Goal: Information Seeking & Learning: Learn about a topic

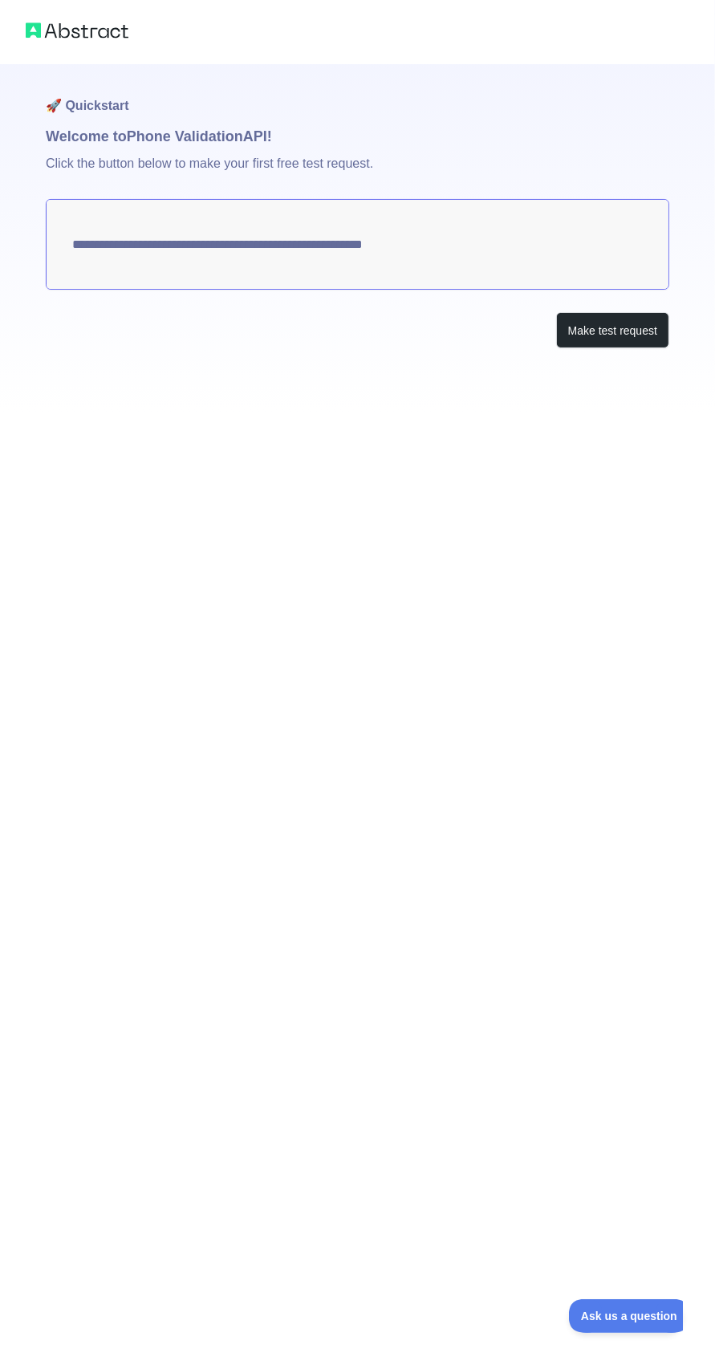
click at [420, 250] on textarea "**********" at bounding box center [358, 244] width 624 height 91
type textarea "**********"
click at [587, 346] on button "Make test request" at bounding box center [612, 330] width 113 height 36
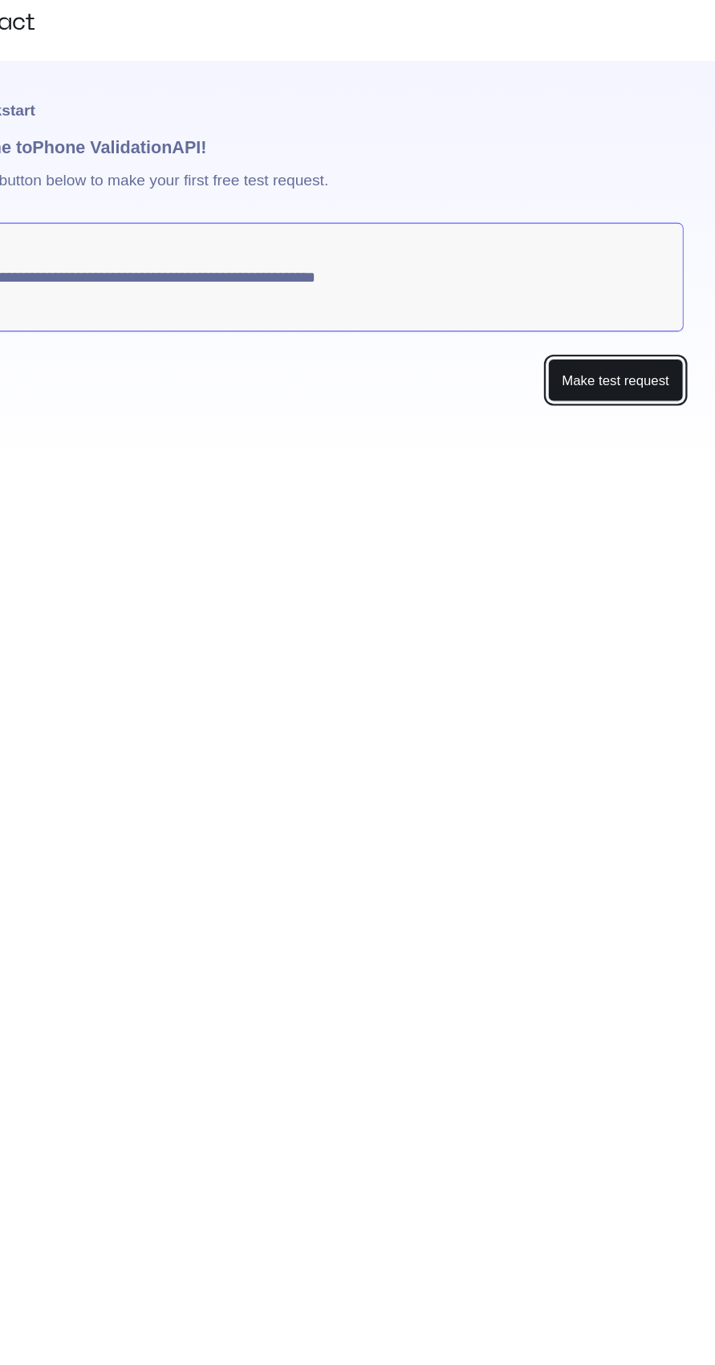
click at [611, 330] on button "Make test request" at bounding box center [612, 330] width 113 height 36
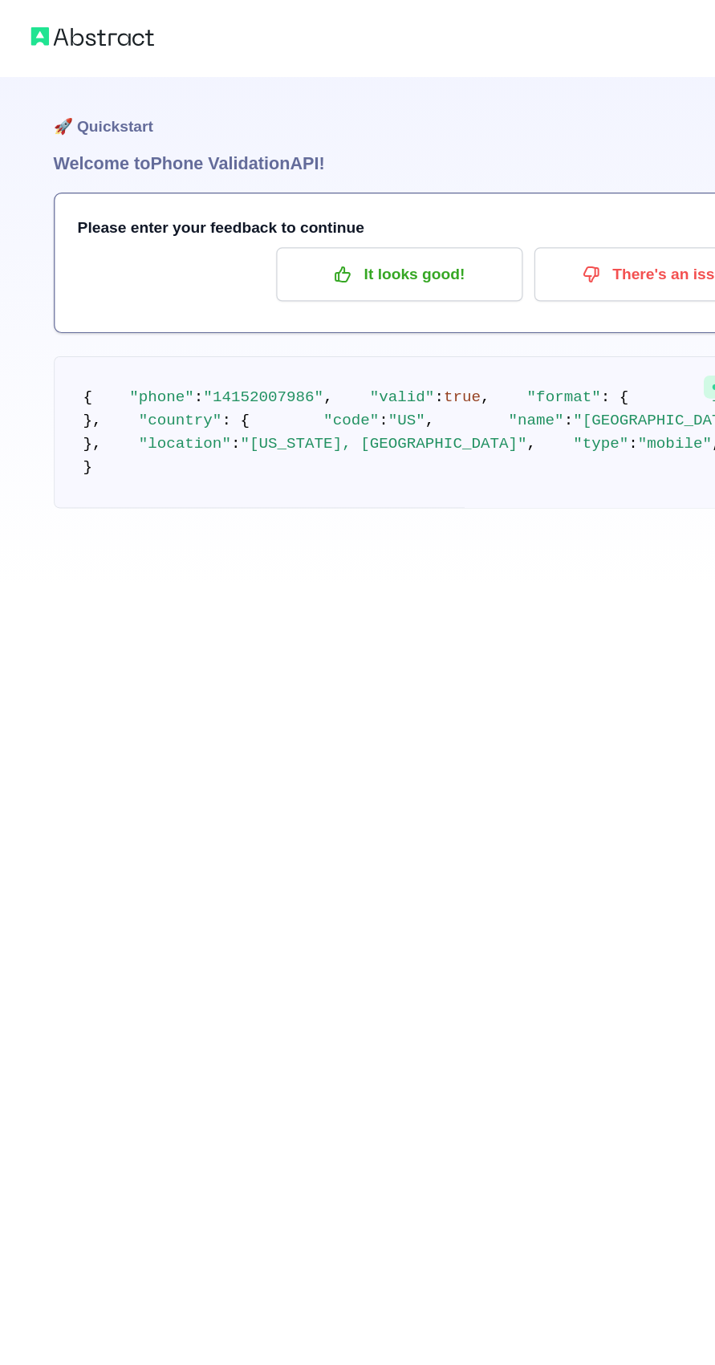
click at [88, 40] on img at bounding box center [77, 30] width 103 height 22
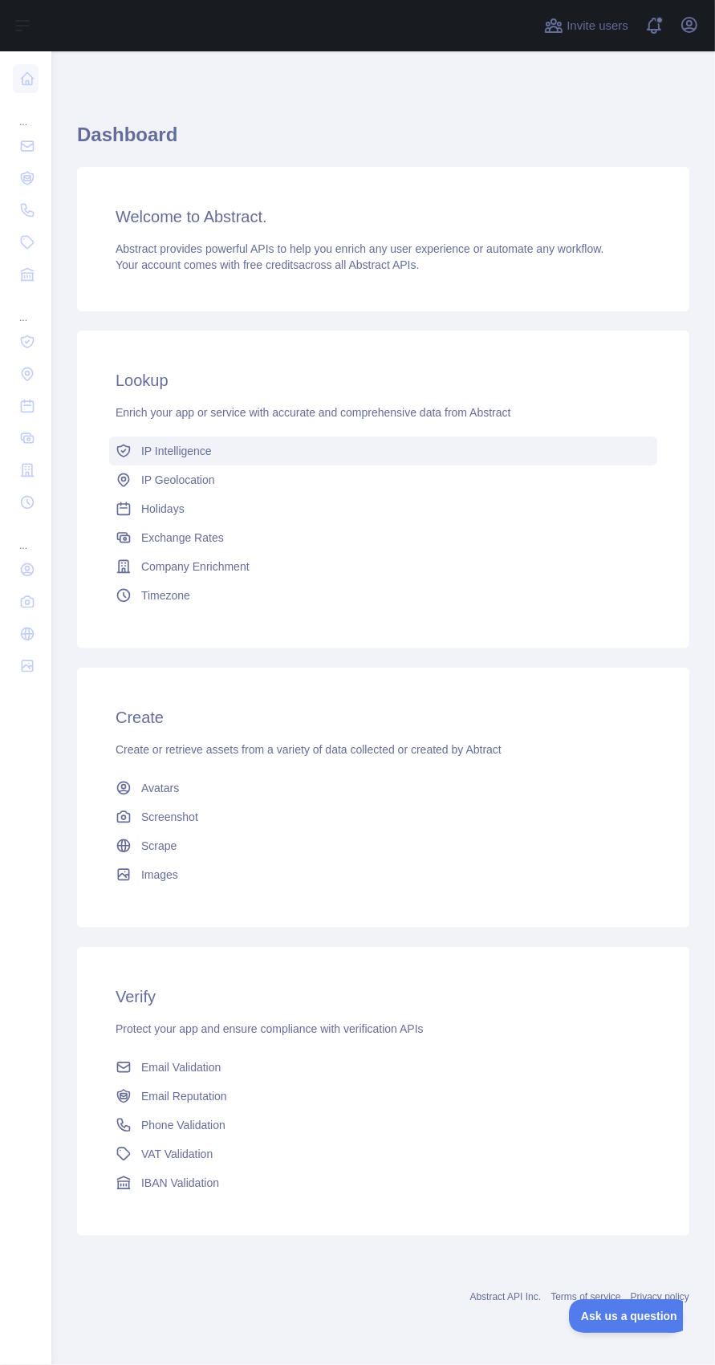
click at [191, 452] on span "IP Intelligence" at bounding box center [176, 451] width 71 height 16
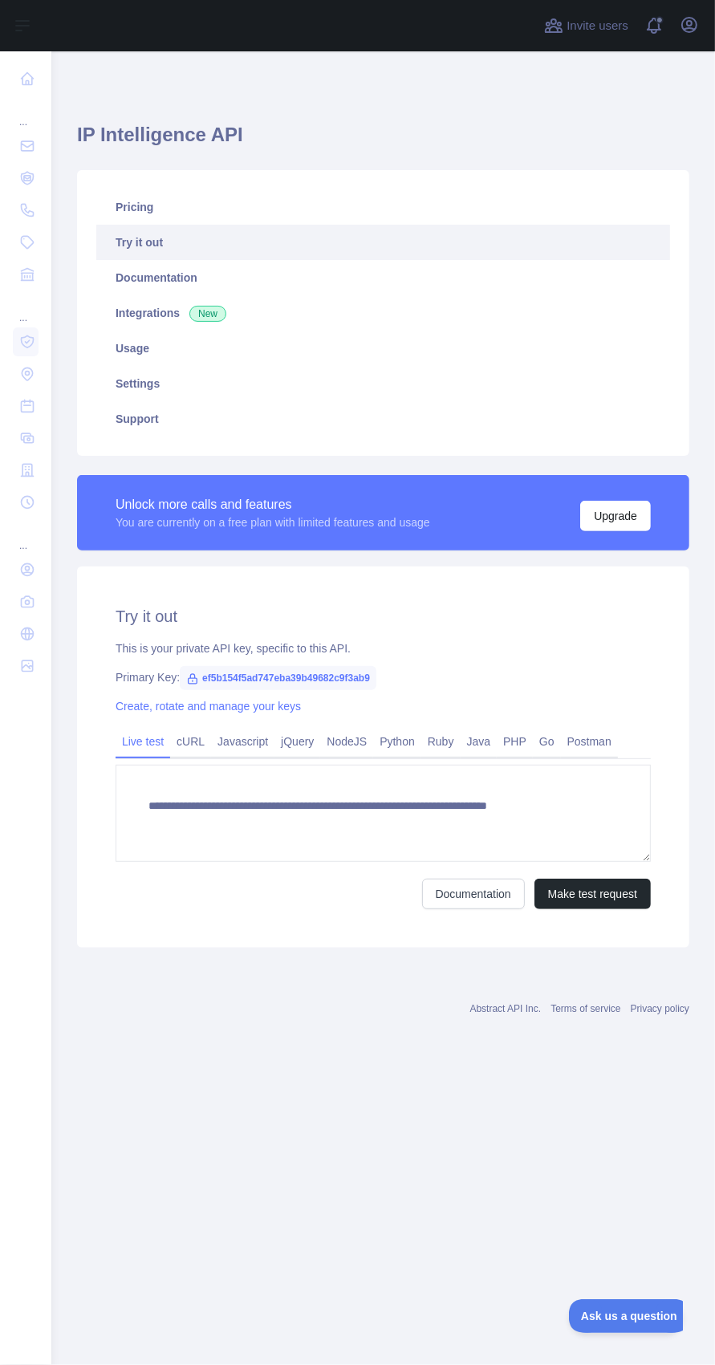
type textarea "**********"
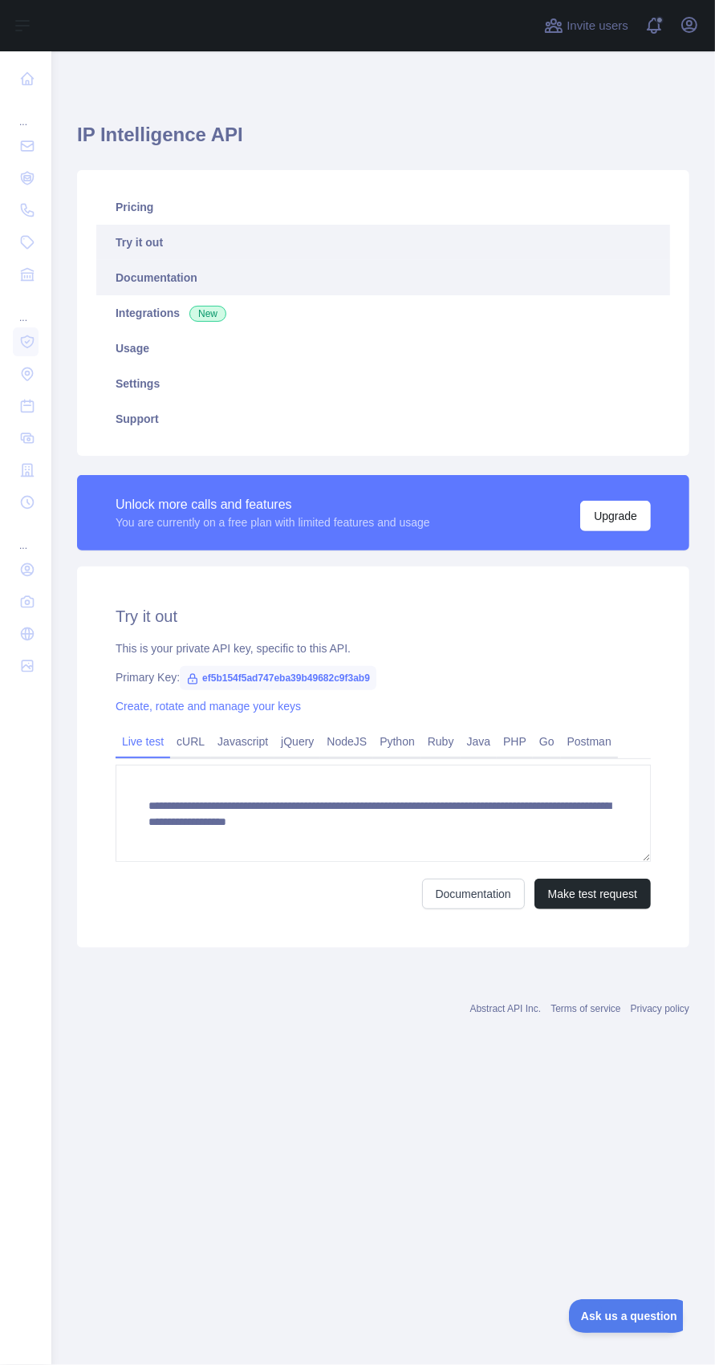
click at [550, 260] on link "Documentation" at bounding box center [383, 277] width 574 height 35
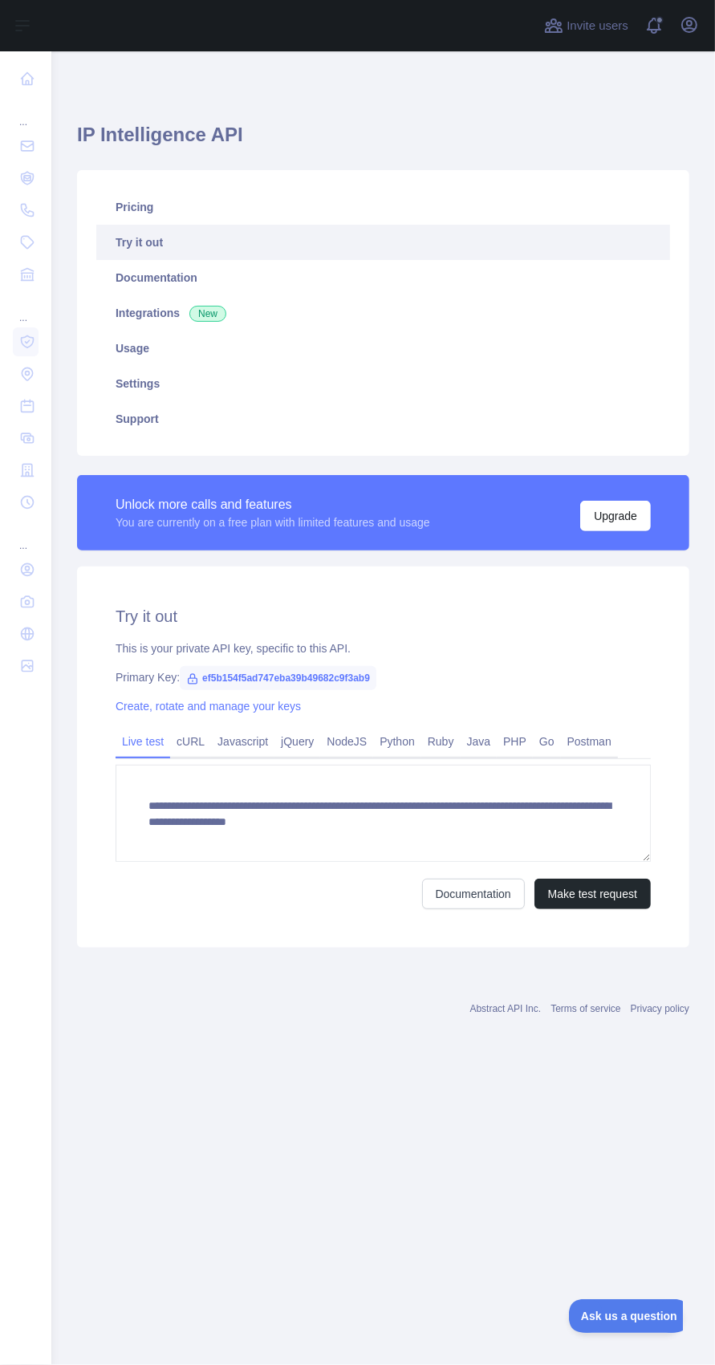
click at [154, 238] on link "Try it out" at bounding box center [383, 242] width 574 height 35
click at [283, 230] on link "Try it out" at bounding box center [383, 242] width 574 height 35
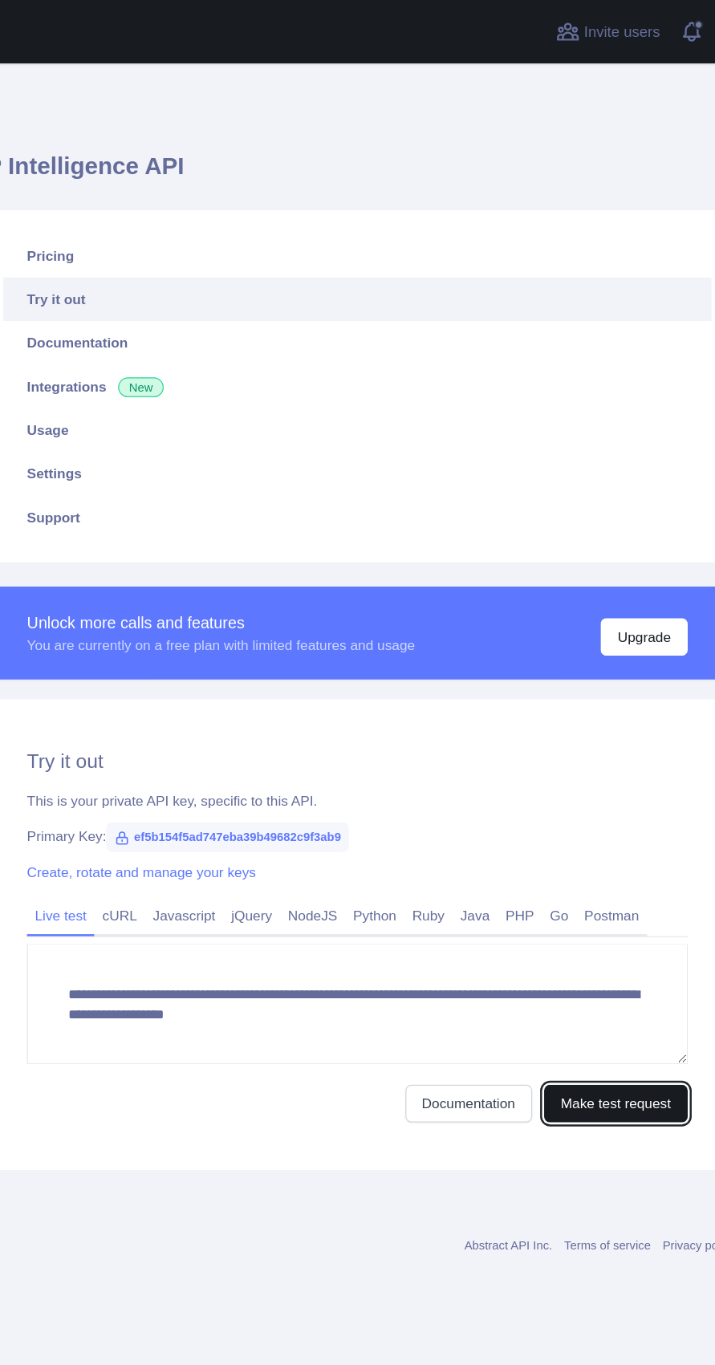
click at [579, 888] on button "Make test request" at bounding box center [593, 894] width 116 height 30
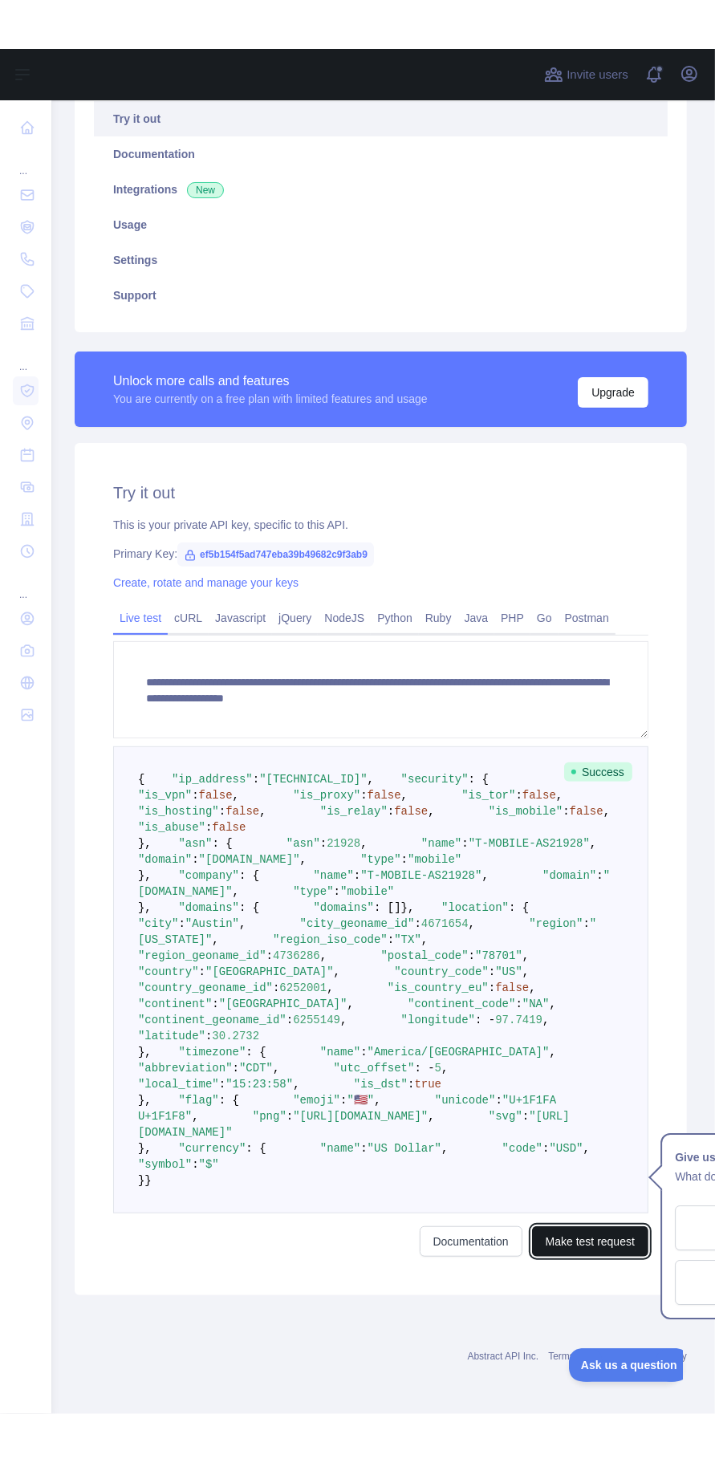
scroll to position [0, 2]
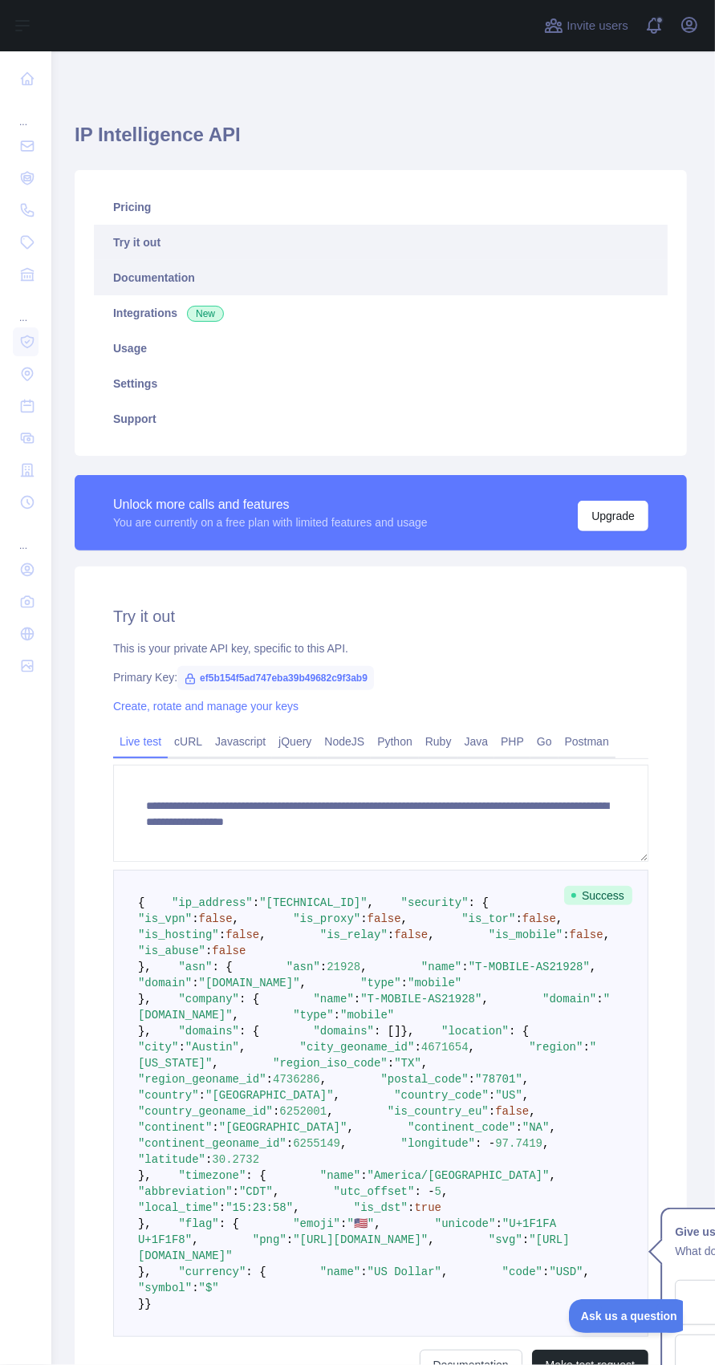
click at [166, 260] on link "Documentation" at bounding box center [381, 277] width 574 height 35
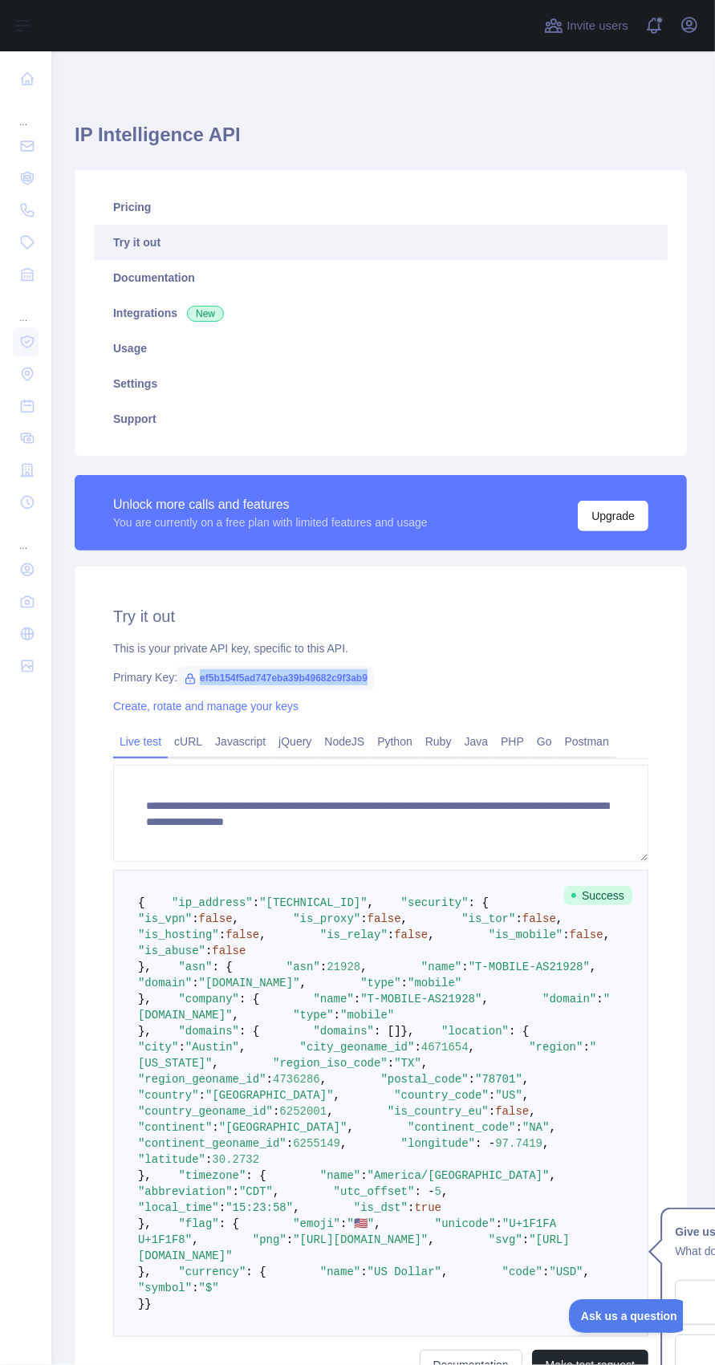
copy span "ef5b154f5ad747eba39b49682c9f3ab9"
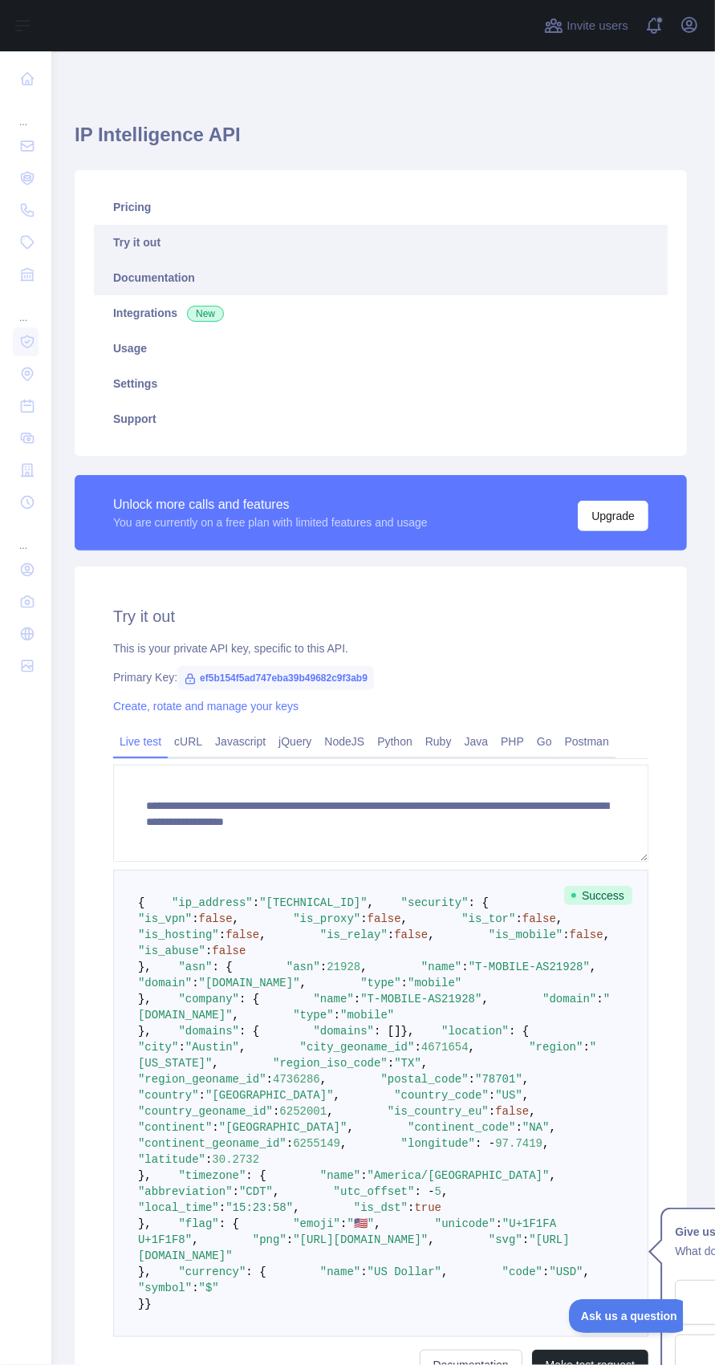
click at [177, 264] on link "Documentation" at bounding box center [381, 277] width 574 height 35
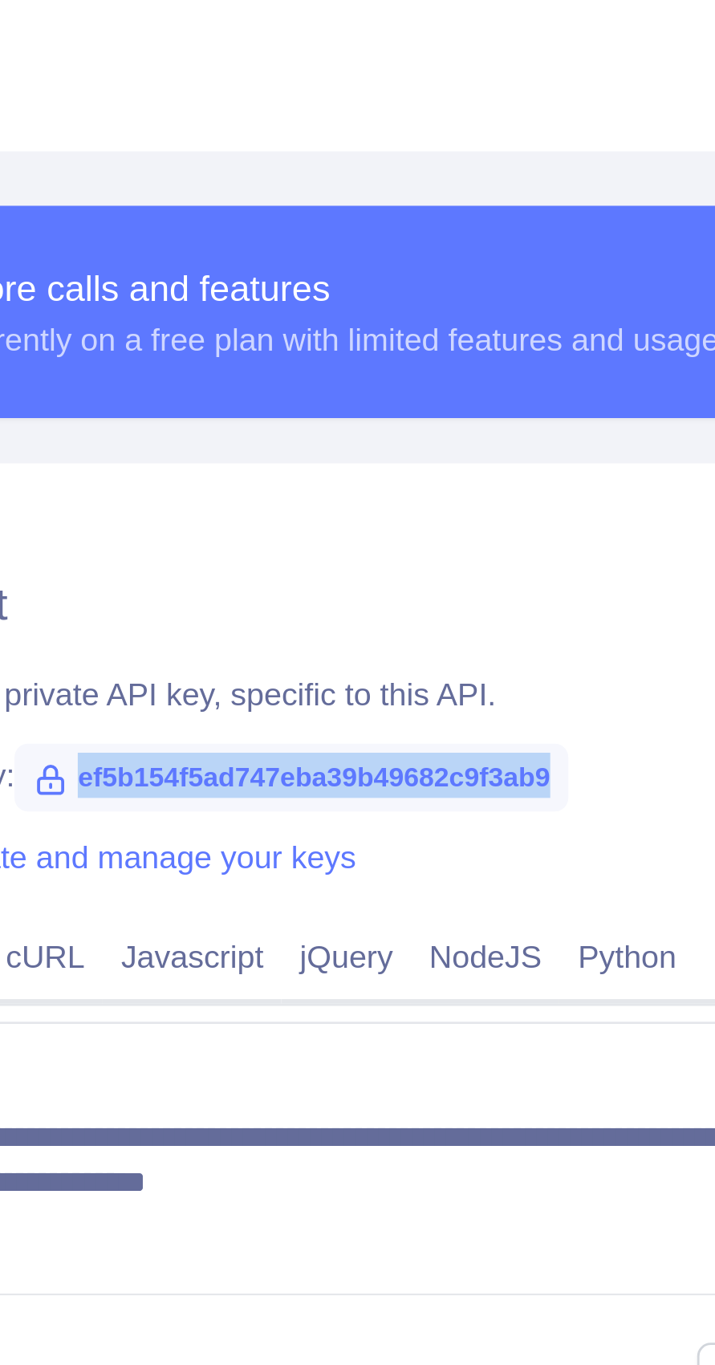
copy span "ef5b154f5ad747eba39b49682c9f3ab9"
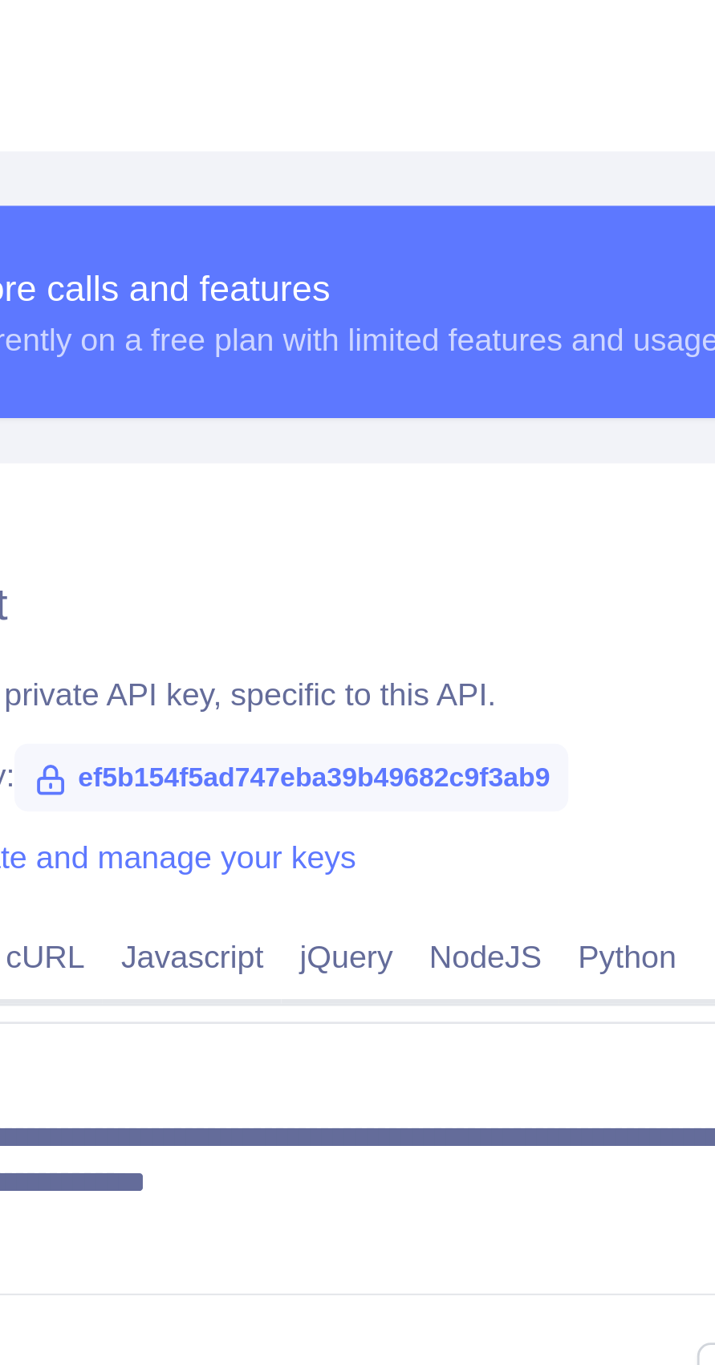
click at [221, 656] on div "This is your private API key, specific to this API." at bounding box center [383, 648] width 535 height 16
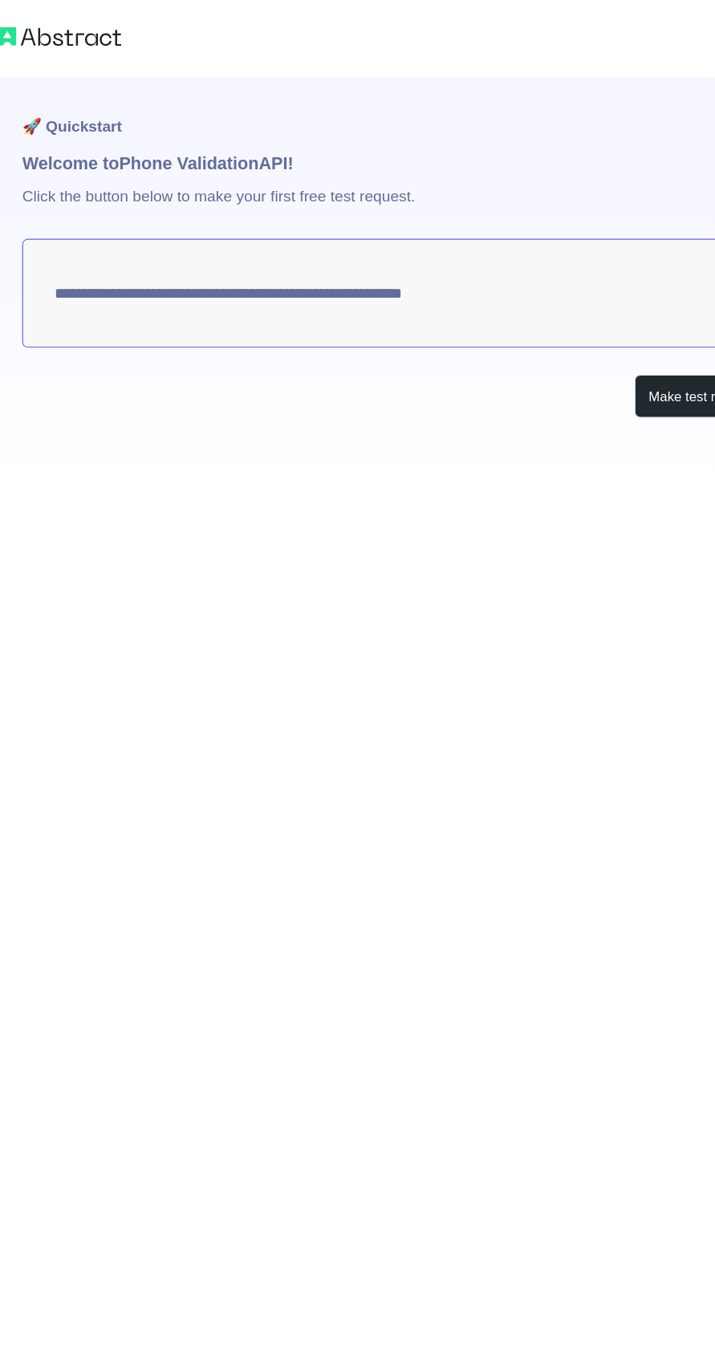
click at [88, 16] on div at bounding box center [357, 32] width 715 height 64
click at [103, 45] on div at bounding box center [357, 32] width 715 height 64
click at [83, 46] on div at bounding box center [357, 32] width 715 height 64
click at [64, 21] on img at bounding box center [77, 30] width 103 height 22
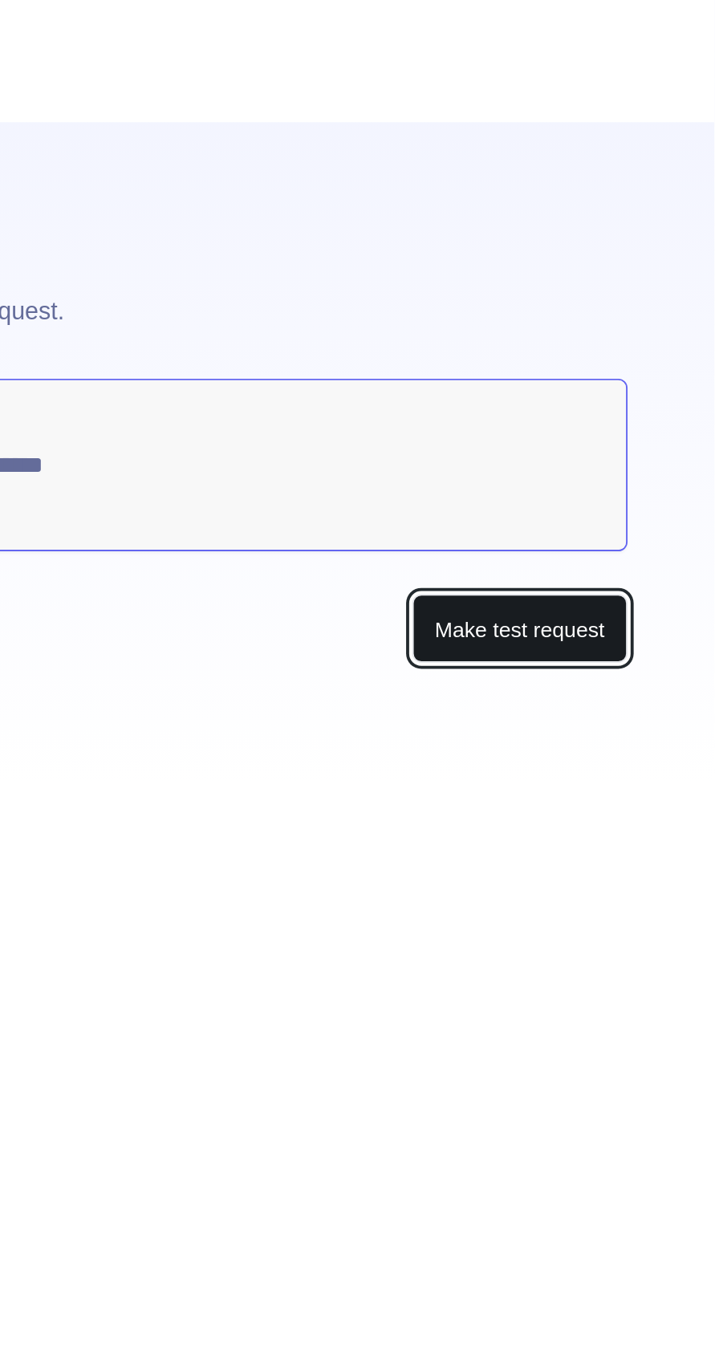
click at [604, 341] on button "Make test request" at bounding box center [612, 330] width 113 height 36
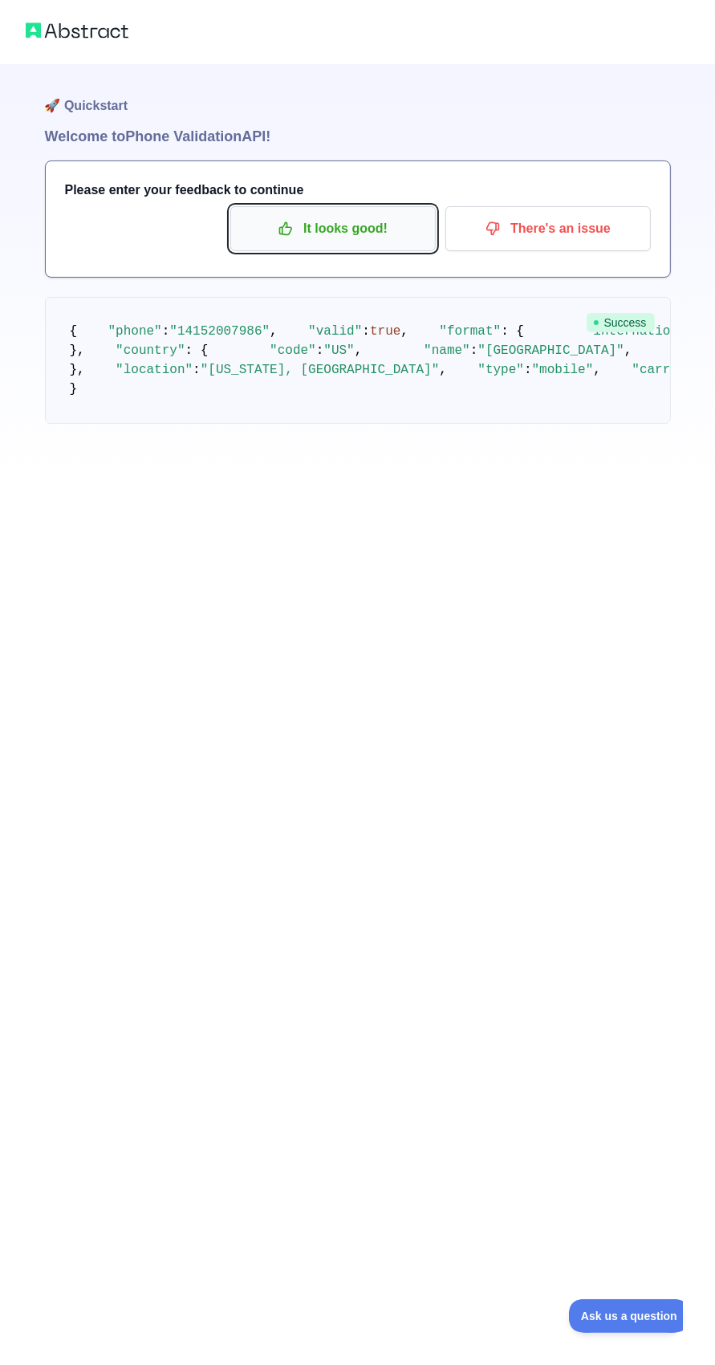
click at [332, 223] on p "It looks good!" at bounding box center [332, 228] width 181 height 27
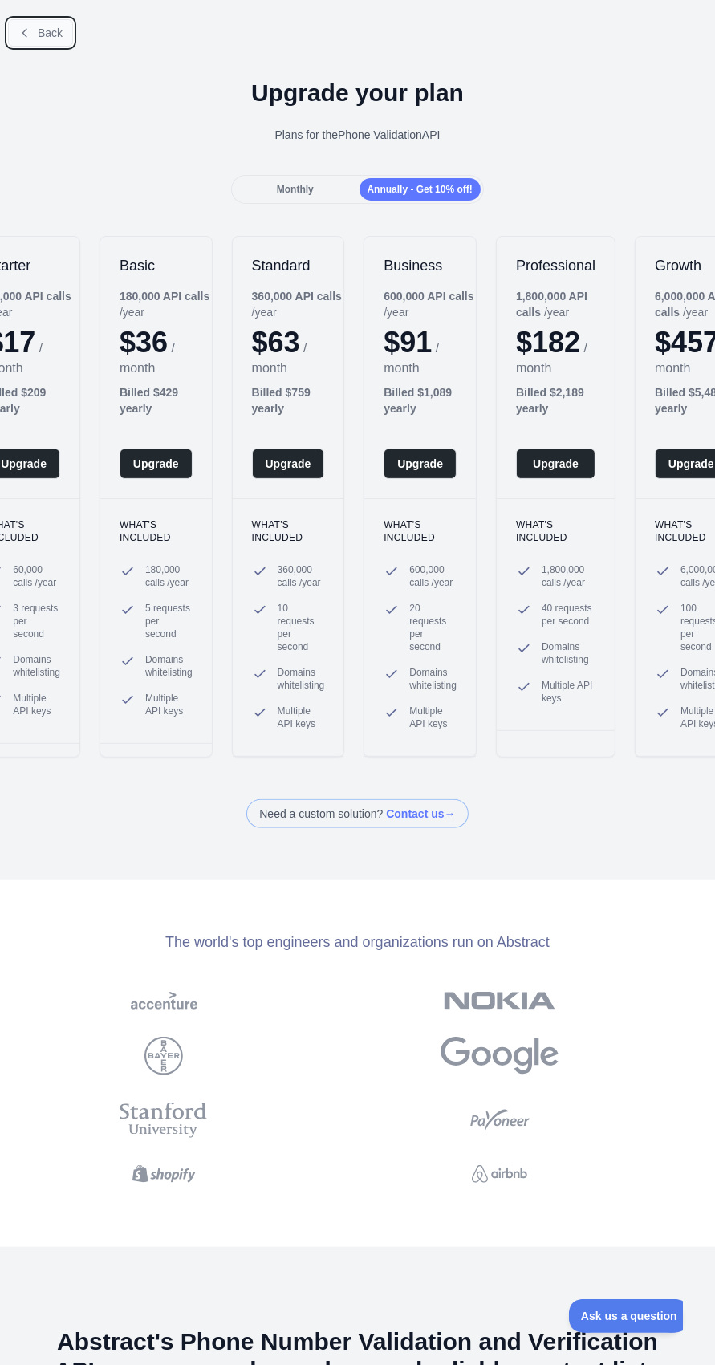
click at [65, 32] on button "Back" at bounding box center [40, 32] width 65 height 27
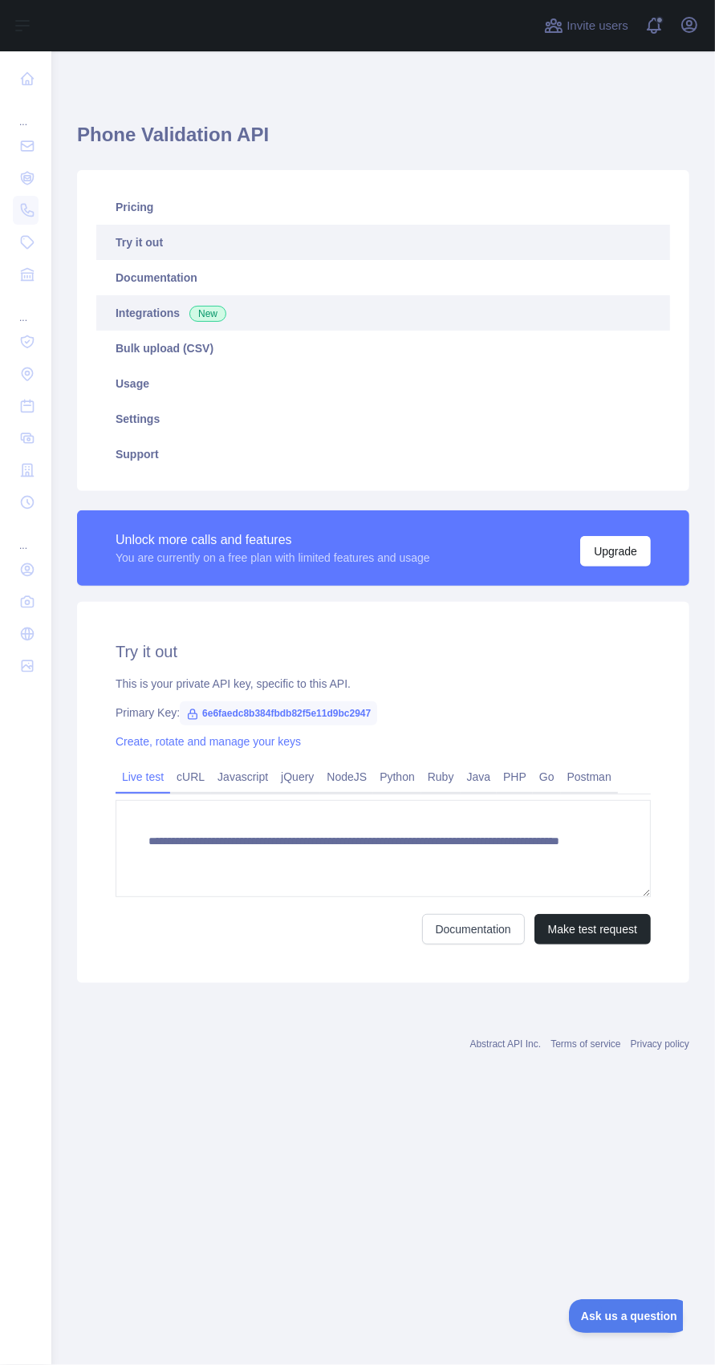
click at [161, 327] on link "Integrations New" at bounding box center [383, 312] width 574 height 35
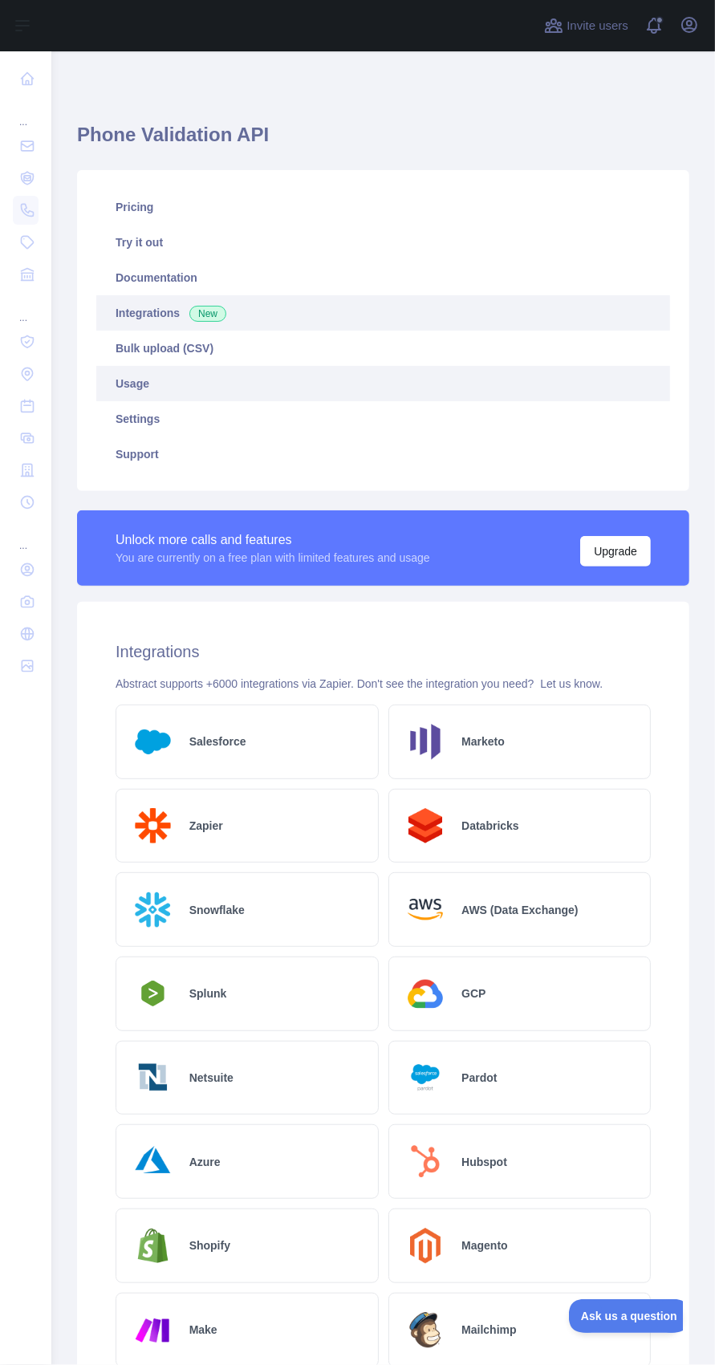
click at [311, 386] on link "Usage" at bounding box center [383, 383] width 574 height 35
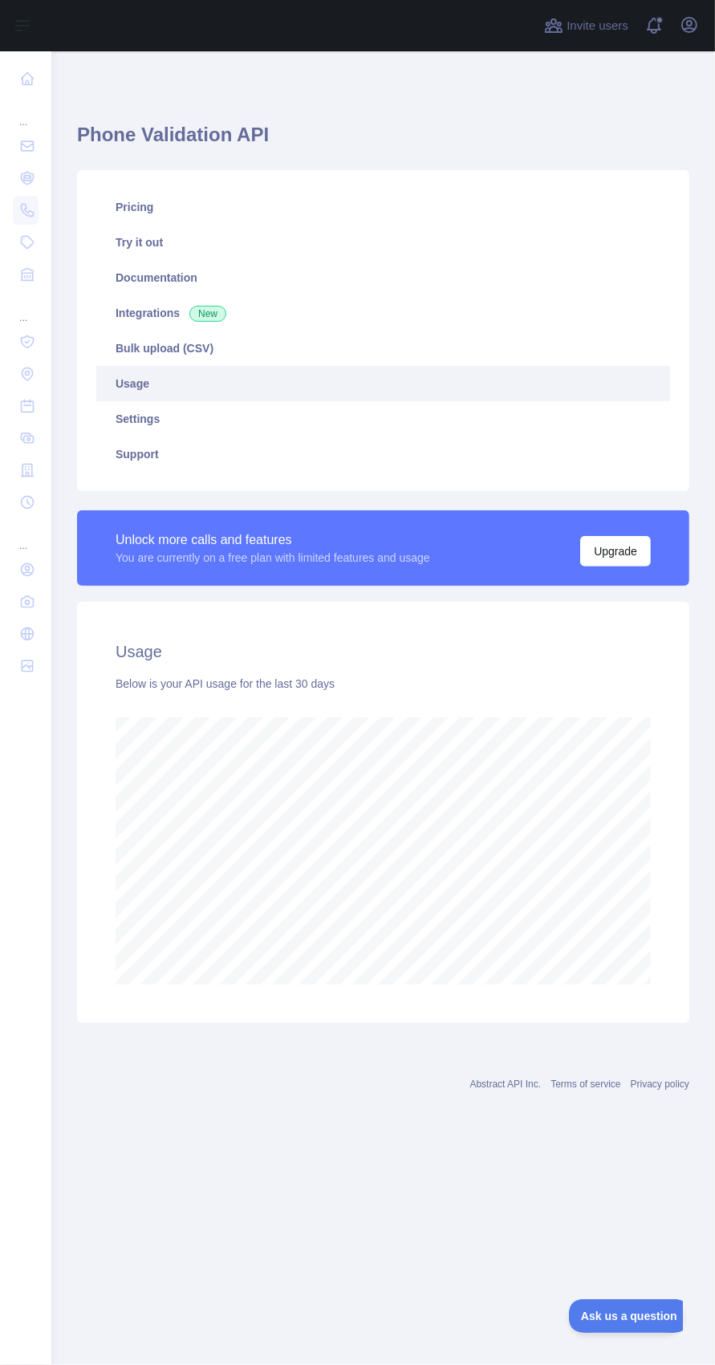
scroll to position [1437, 664]
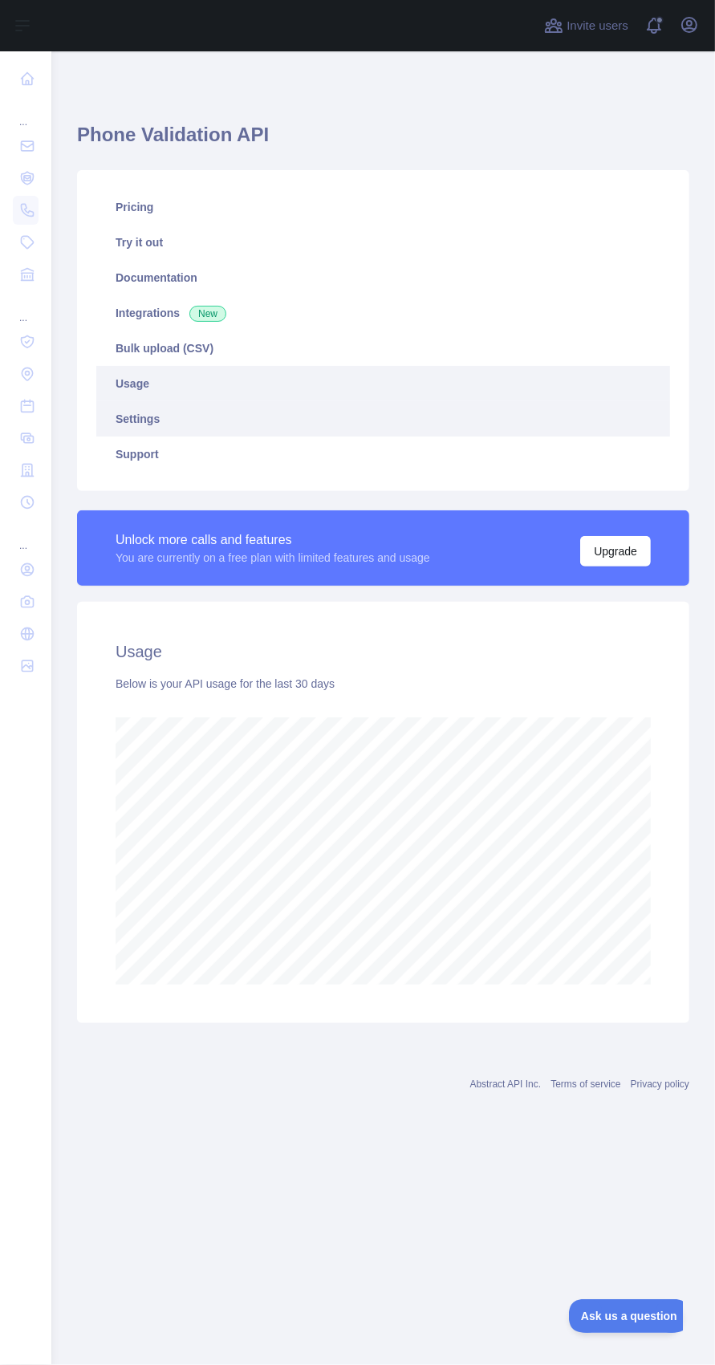
click at [264, 428] on link "Settings" at bounding box center [383, 418] width 574 height 35
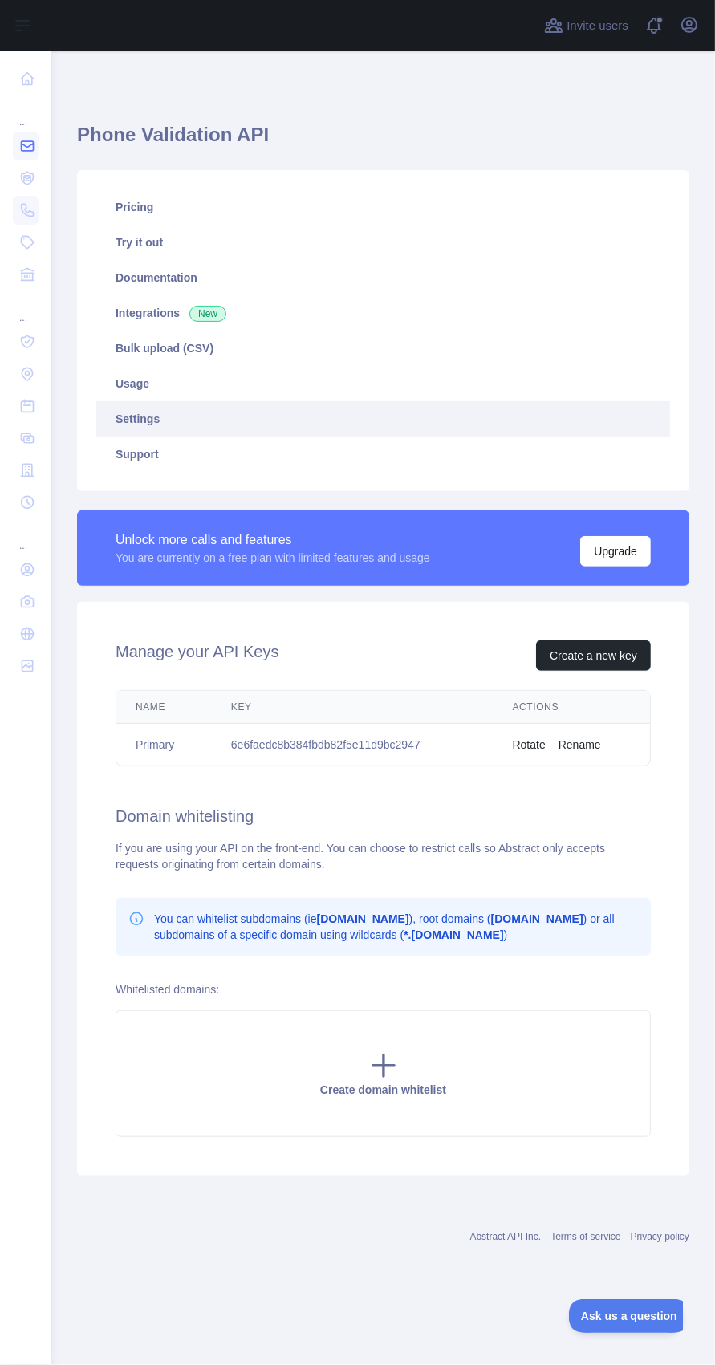
click at [26, 145] on icon at bounding box center [27, 146] width 16 height 16
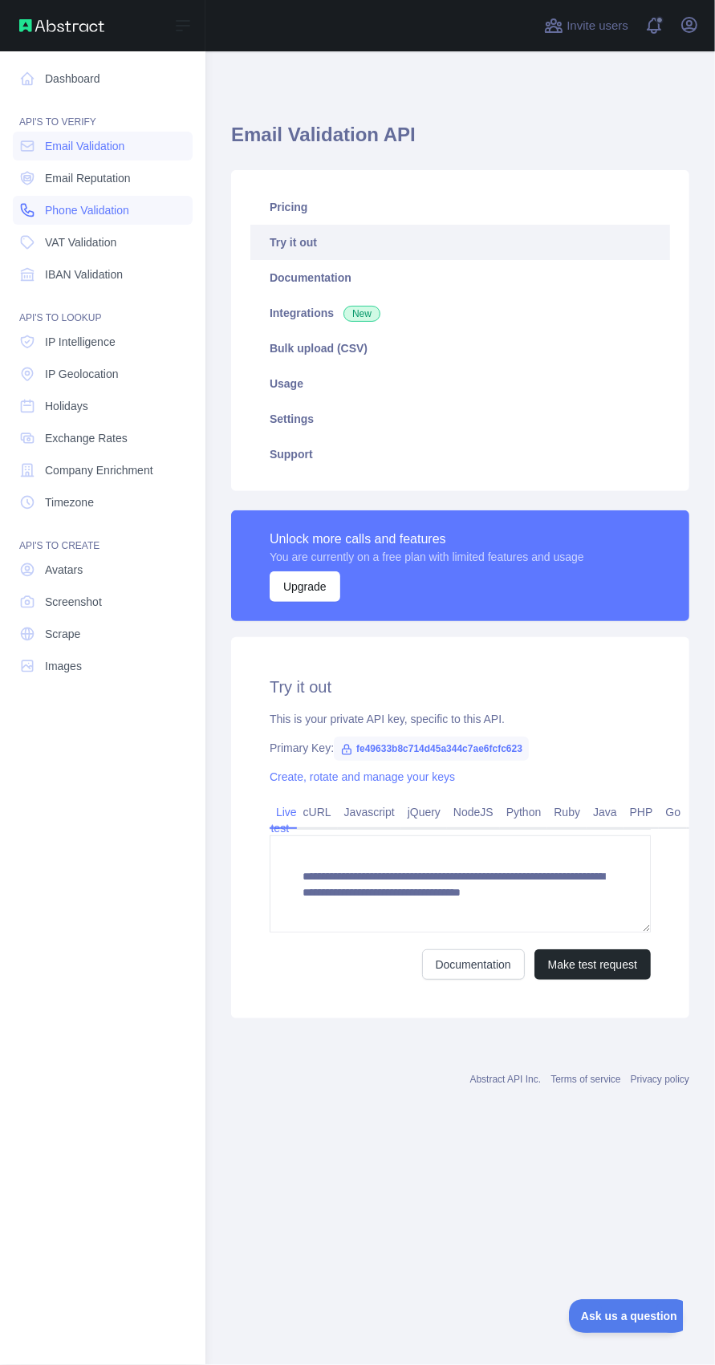
click at [154, 197] on link "Phone Validation" at bounding box center [103, 210] width 180 height 29
click at [131, 260] on link "IBAN Validation" at bounding box center [103, 274] width 180 height 29
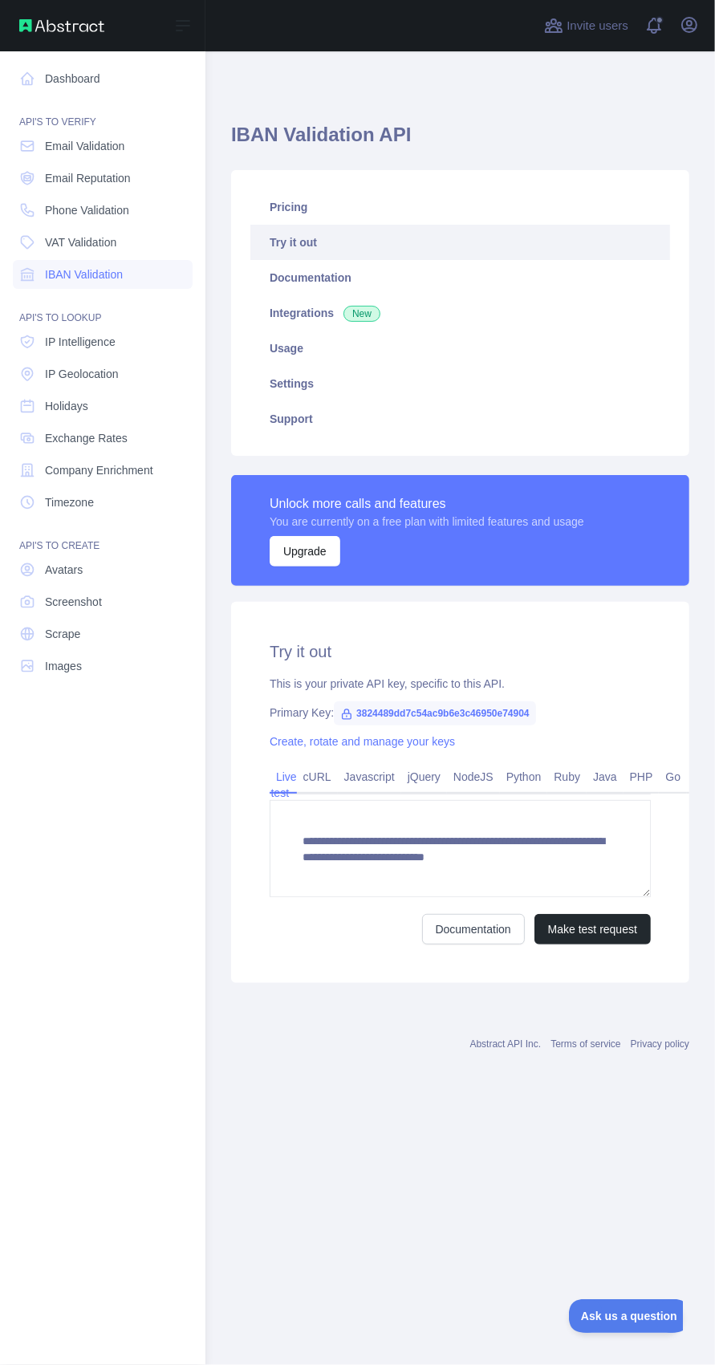
click at [319, 244] on link "Try it out" at bounding box center [460, 242] width 420 height 35
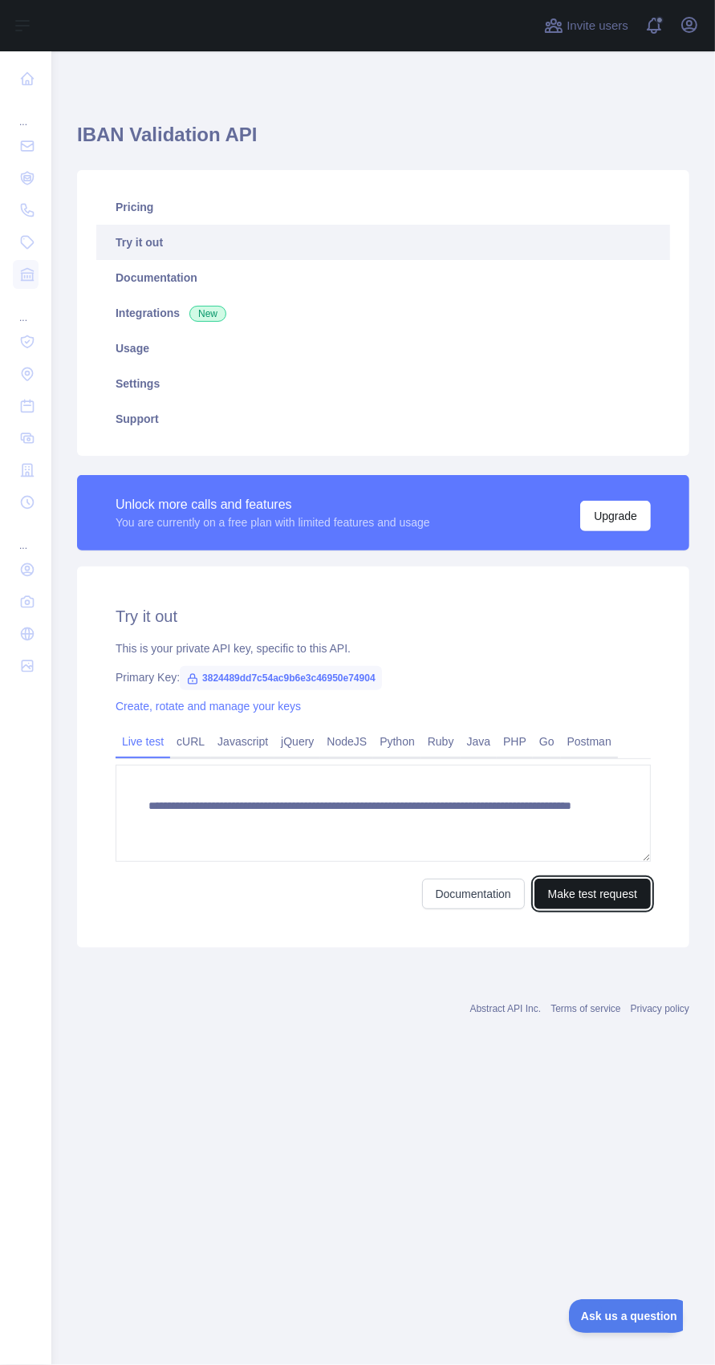
click at [609, 890] on button "Make test request" at bounding box center [593, 894] width 116 height 30
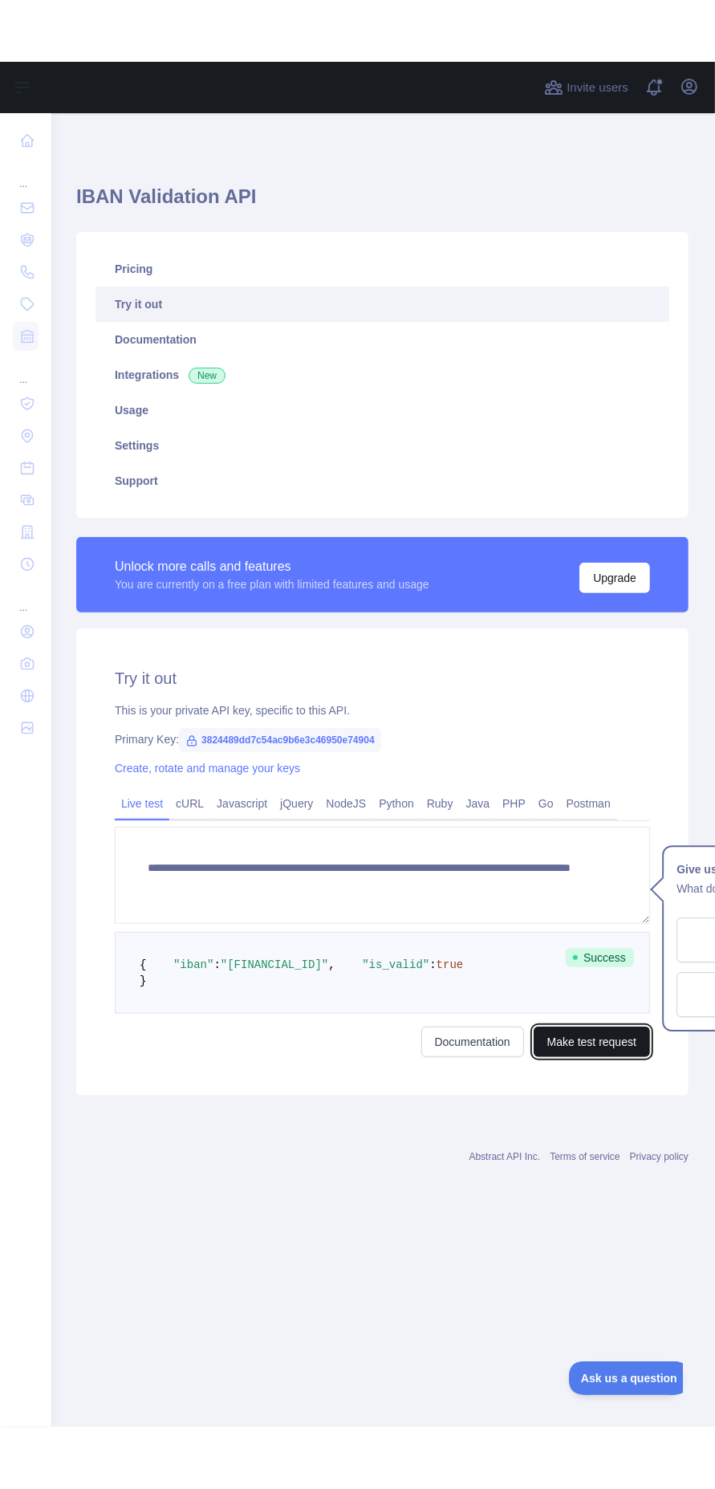
scroll to position [0, 1]
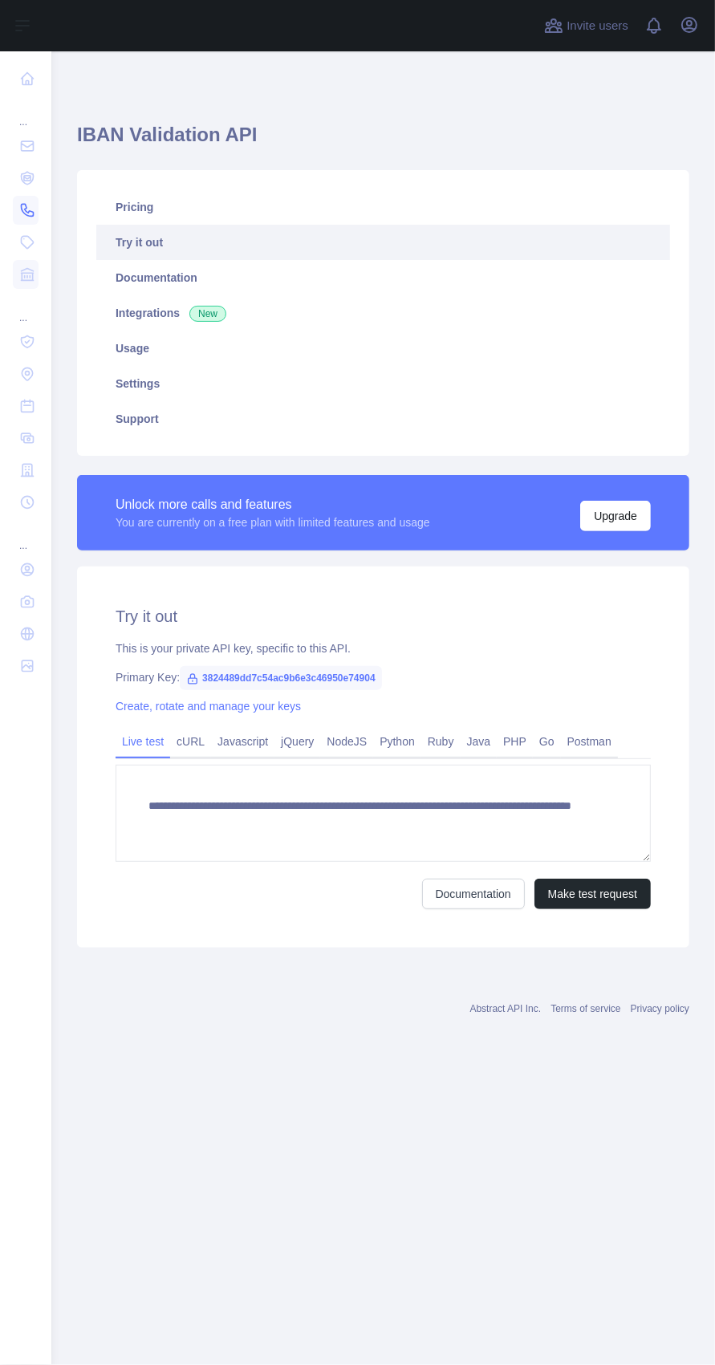
click at [26, 209] on icon at bounding box center [27, 210] width 16 height 16
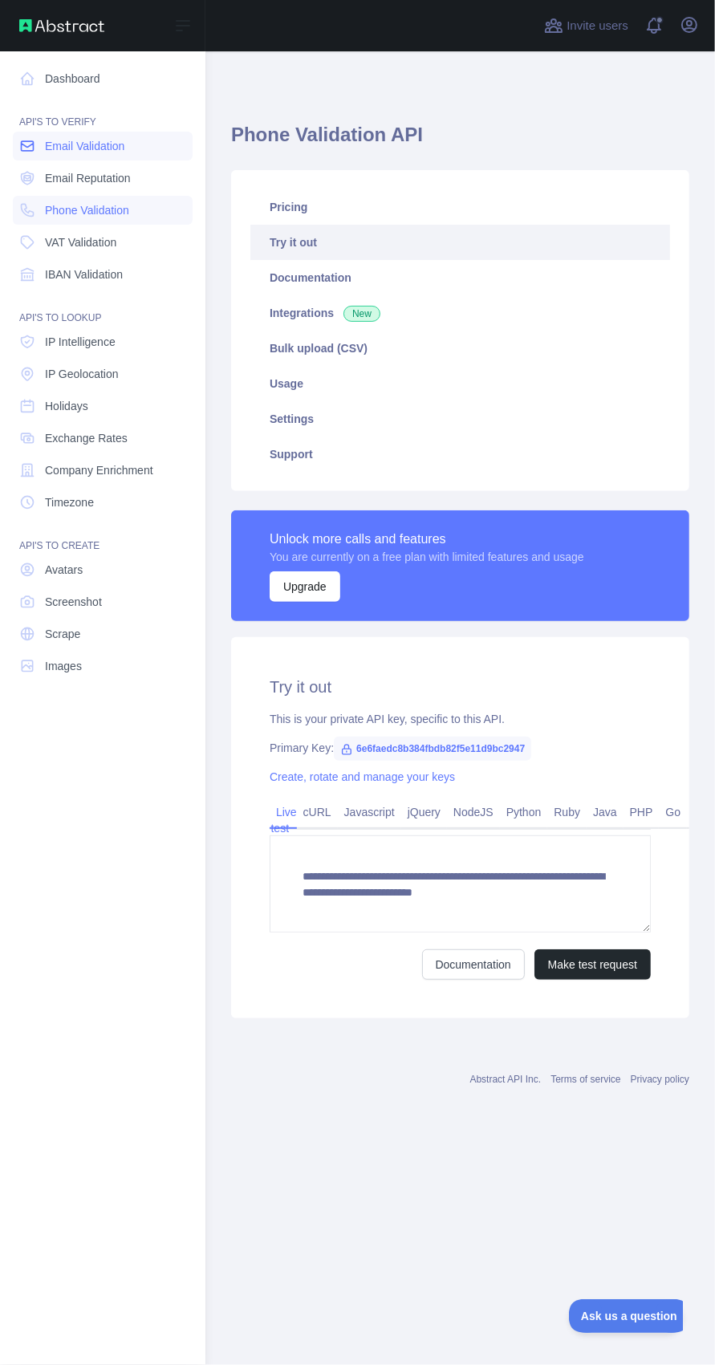
click at [111, 136] on link "Email Validation" at bounding box center [103, 146] width 180 height 29
click at [329, 234] on link "Try it out" at bounding box center [460, 242] width 420 height 35
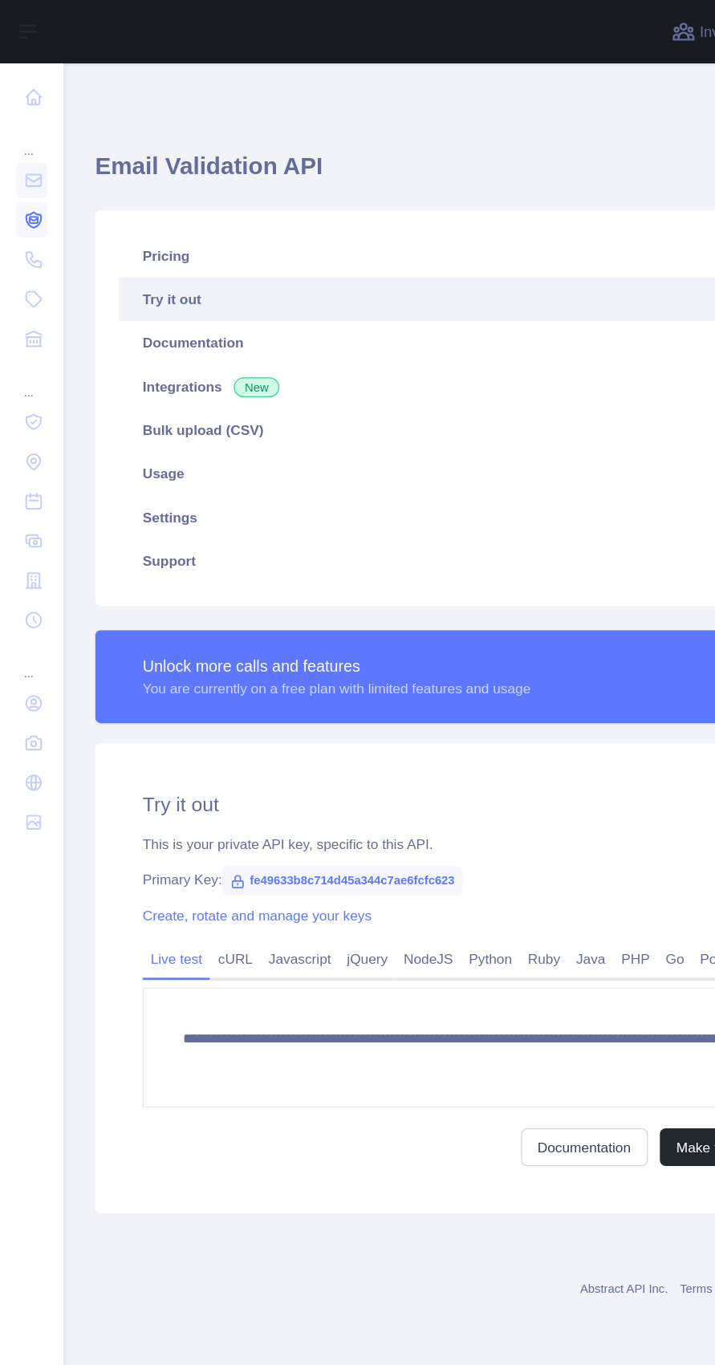
click at [26, 178] on icon at bounding box center [27, 178] width 6 height 5
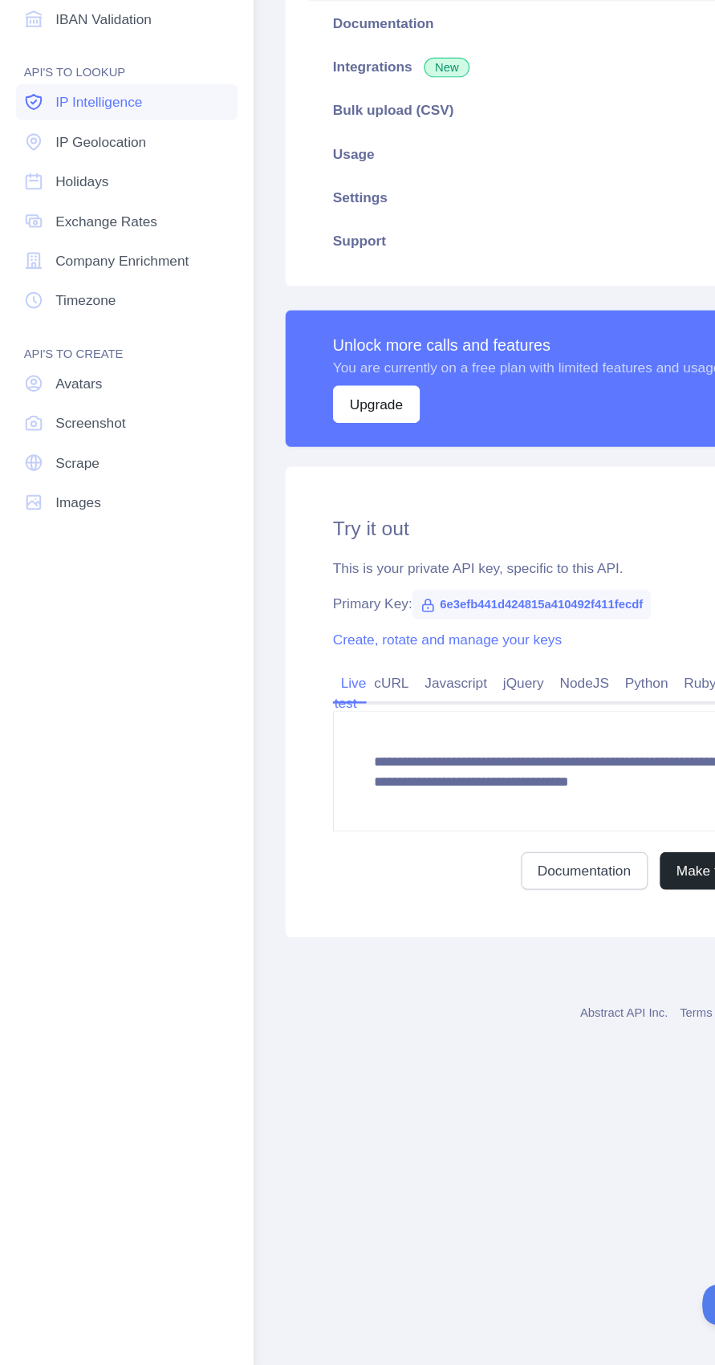
click at [95, 348] on span "IP Intelligence" at bounding box center [80, 342] width 71 height 16
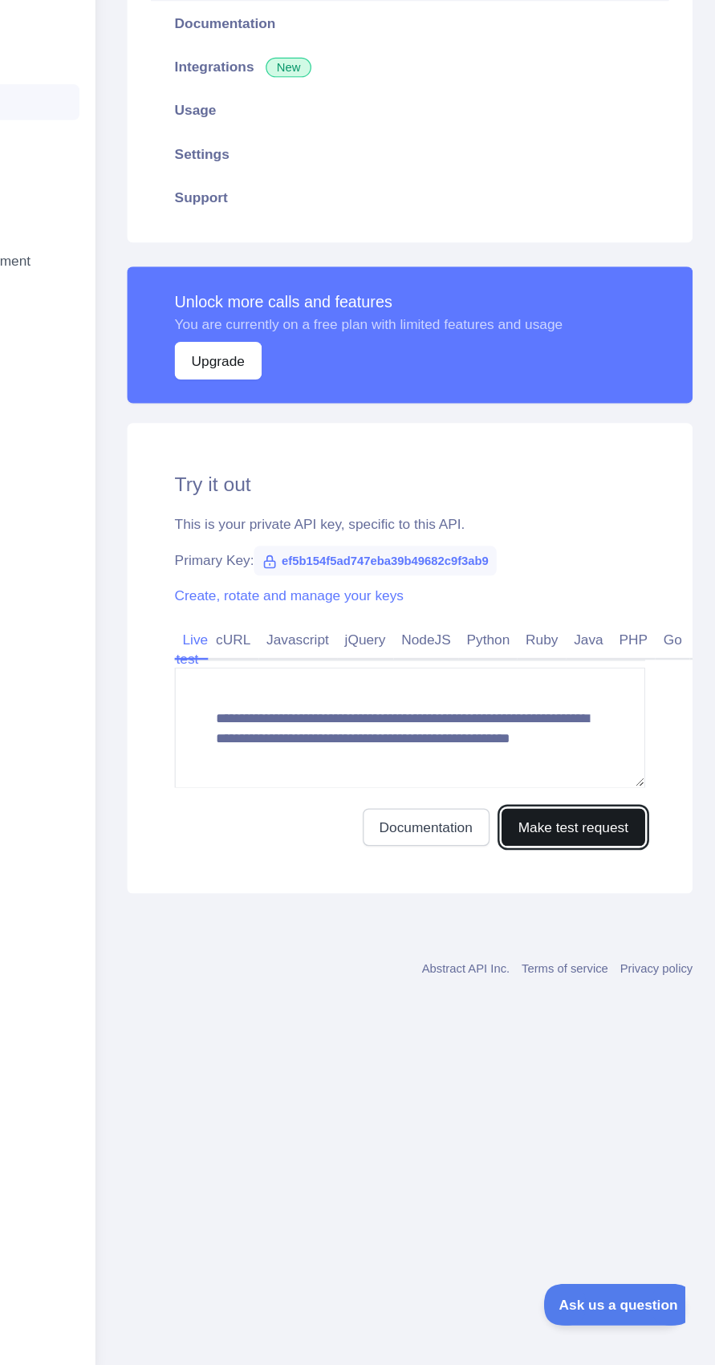
click at [612, 929] on button "Make test request" at bounding box center [593, 929] width 116 height 30
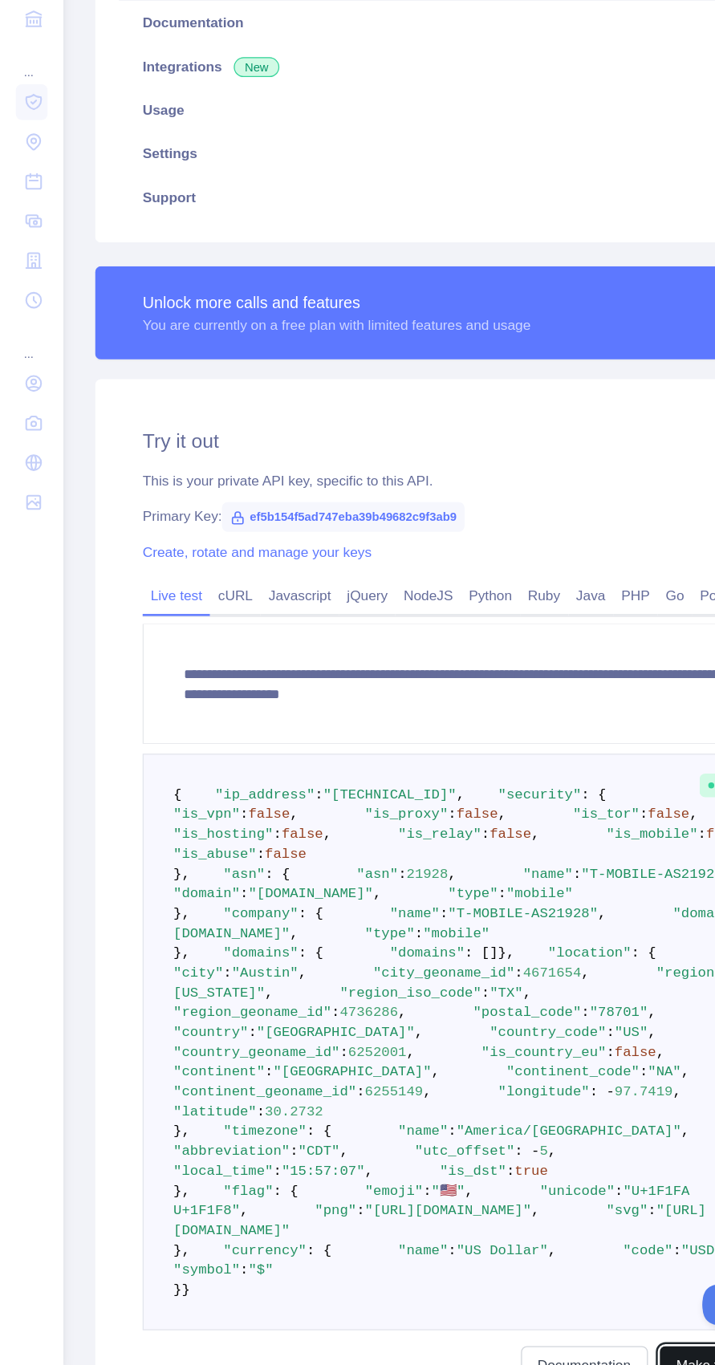
scroll to position [5, 0]
